Goal: Transaction & Acquisition: Purchase product/service

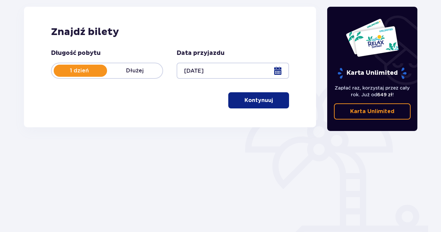
scroll to position [90, 0]
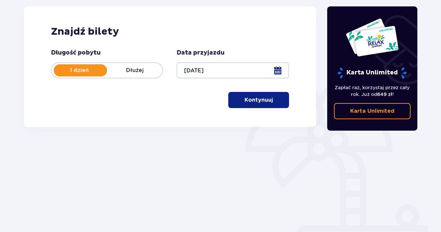
click at [256, 103] on p "Kontynuuj" at bounding box center [258, 99] width 28 height 7
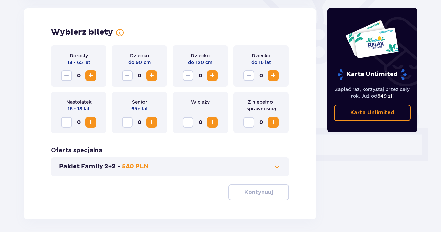
scroll to position [188, 0]
click at [89, 77] on span "Increase" at bounding box center [91, 76] width 8 height 8
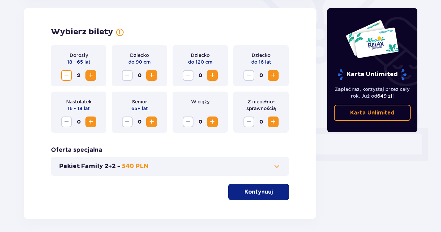
click at [214, 77] on span "Increase" at bounding box center [212, 76] width 8 height 8
click at [275, 78] on span "Increase" at bounding box center [273, 76] width 8 height 8
click at [258, 191] on p "Kontynuuj" at bounding box center [258, 192] width 28 height 7
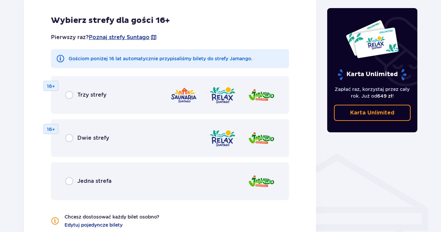
scroll to position [394, 0]
click at [75, 94] on div "Trzy strefy" at bounding box center [85, 95] width 41 height 8
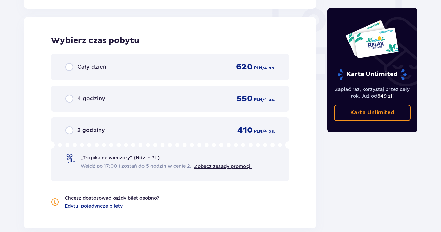
scroll to position [634, 0]
click at [72, 66] on input "radio" at bounding box center [69, 66] width 8 height 8
radio input "true"
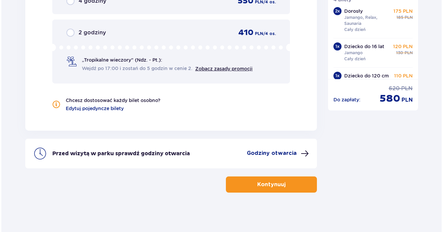
scroll to position [731, 0]
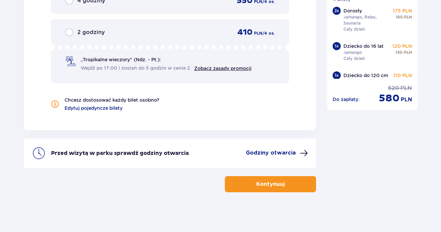
click at [289, 152] on p "Godziny otwarcia" at bounding box center [271, 152] width 50 height 7
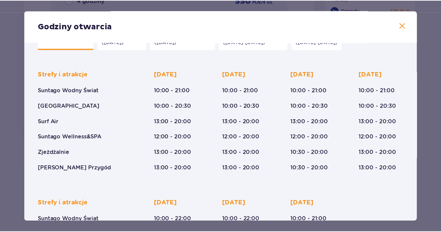
scroll to position [26, 0]
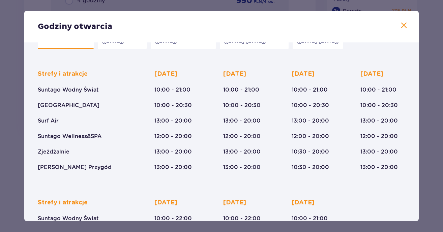
click at [402, 25] on span at bounding box center [404, 26] width 8 height 8
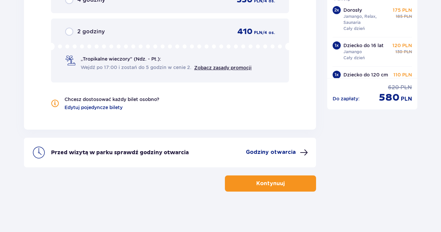
scroll to position [732, 0]
click at [292, 185] on button "Kontynuuj" at bounding box center [270, 184] width 91 height 16
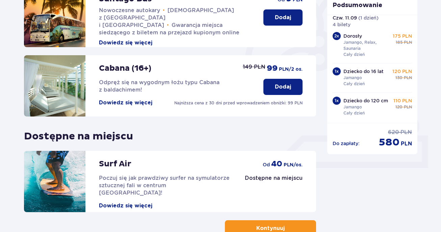
scroll to position [181, 0]
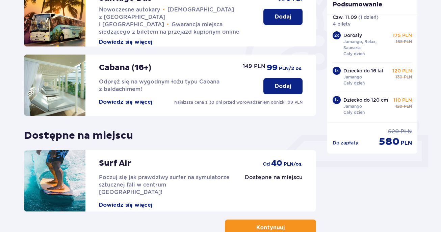
click at [287, 229] on span "button" at bounding box center [286, 228] width 8 height 8
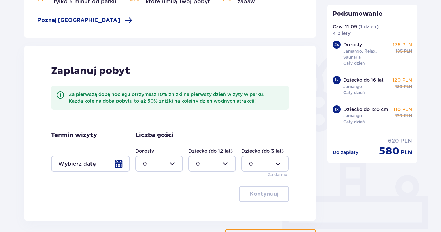
scroll to position [126, 0]
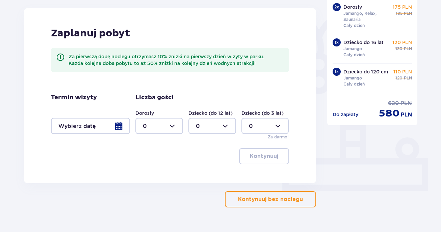
click at [284, 201] on p "Kontynuuj bez noclegu" at bounding box center [270, 199] width 65 height 7
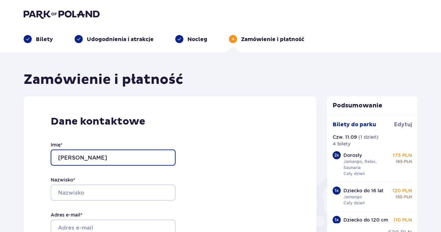
type input "Marta"
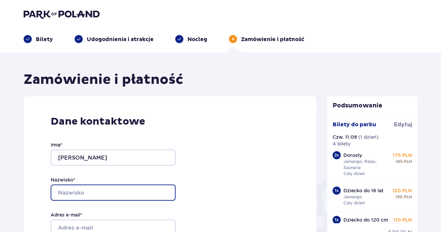
drag, startPoint x: 137, startPoint y: 192, endPoint x: 137, endPoint y: 183, distance: 9.1
type input "Wyszatycka"
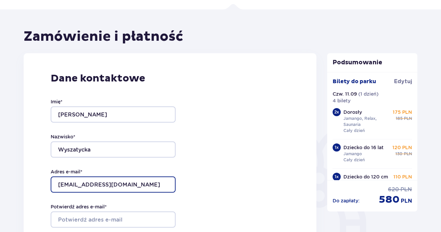
scroll to position [45, 0]
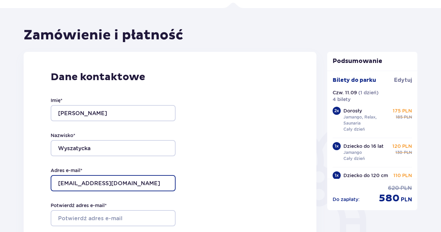
type input "[EMAIL_ADDRESS][DOMAIN_NAME]"
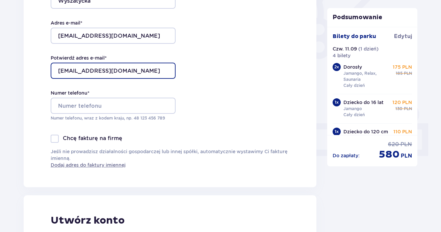
scroll to position [220, 0]
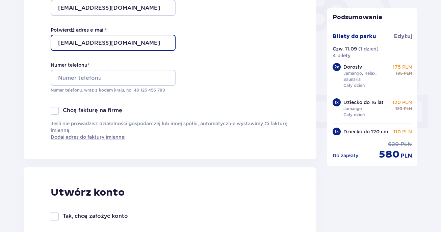
type input "[EMAIL_ADDRESS][DOMAIN_NAME]"
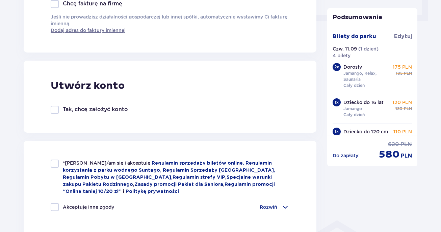
scroll to position [334, 0]
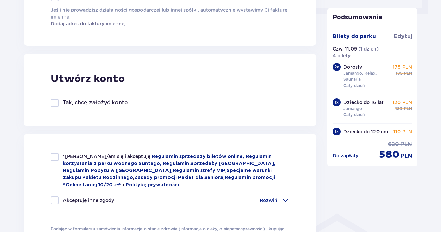
type input "668508450"
click at [55, 156] on div at bounding box center [55, 157] width 8 height 8
checkbox input "true"
click at [55, 201] on div at bounding box center [55, 201] width 8 height 8
checkbox input "true"
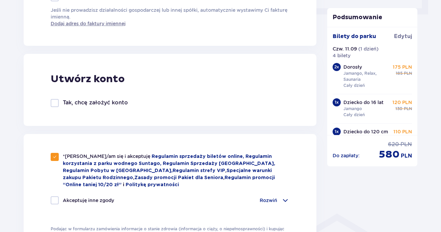
checkbox input "true"
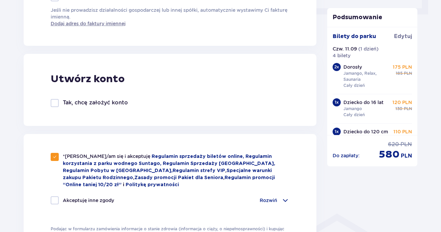
checkbox input "true"
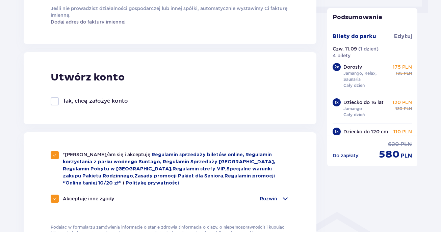
click at [55, 101] on div at bounding box center [55, 101] width 8 height 8
checkbox input "true"
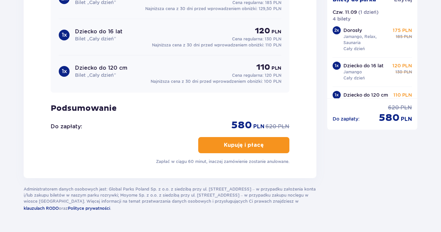
scroll to position [760, 0]
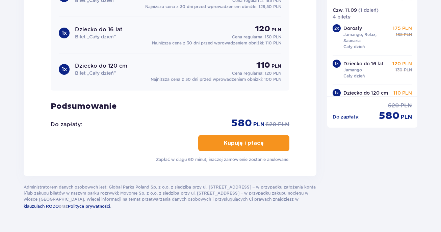
click at [234, 152] on div "Mam kod rabatowy Zastosuj Mam voucher kwotowy Zastosuj Przecenione produkty Bil…" at bounding box center [170, 32] width 239 height 261
click at [237, 146] on p "Kupuję i płacę" at bounding box center [244, 143] width 40 height 7
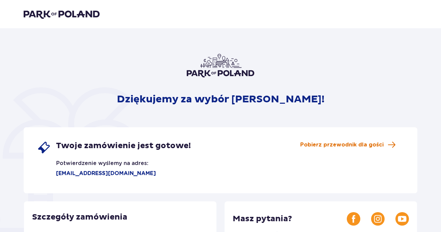
click at [328, 144] on span "Pobierz przewodnik dla gości" at bounding box center [341, 144] width 83 height 7
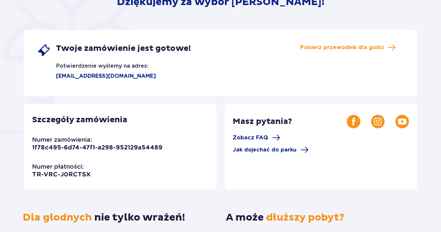
scroll to position [97, 0]
